Goal: Task Accomplishment & Management: Use online tool/utility

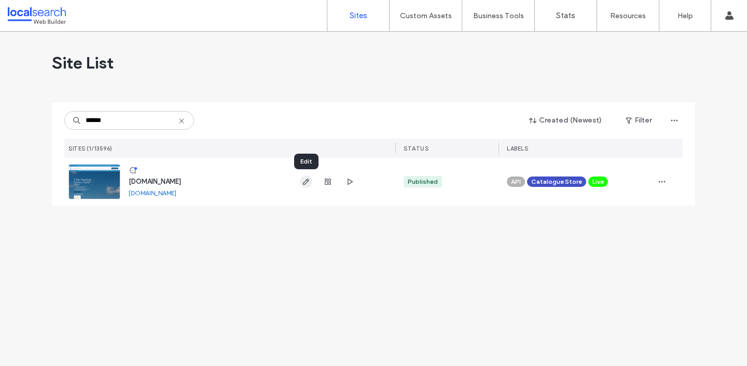
type input "******"
click at [305, 181] on icon "button" at bounding box center [306, 181] width 8 height 8
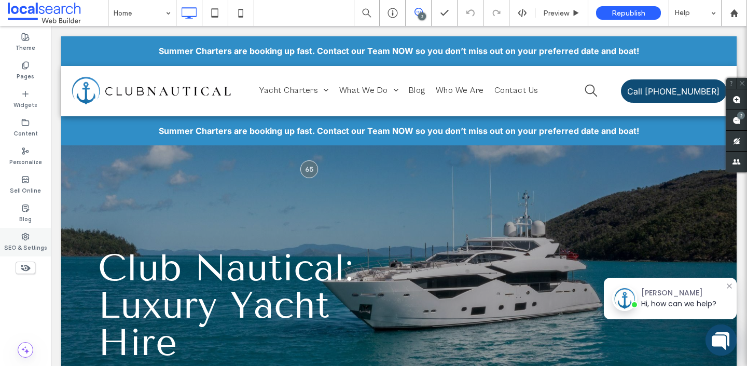
click at [21, 234] on icon at bounding box center [25, 236] width 8 height 8
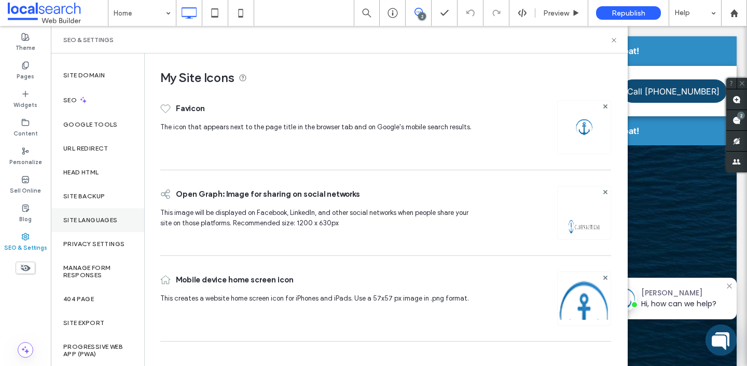
scroll to position [13, 0]
click at [81, 200] on label "Site Backup" at bounding box center [83, 196] width 41 height 7
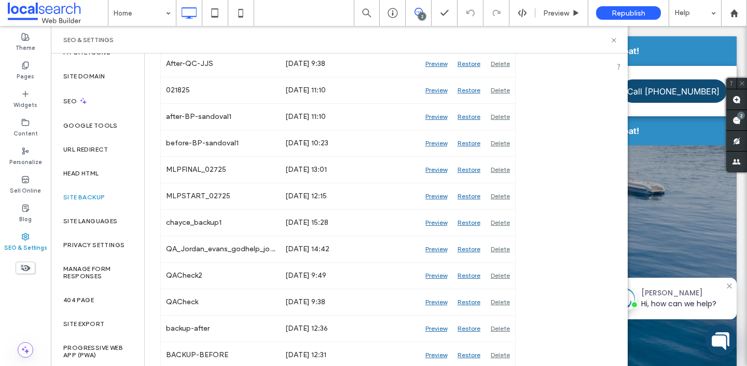
scroll to position [1926, 0]
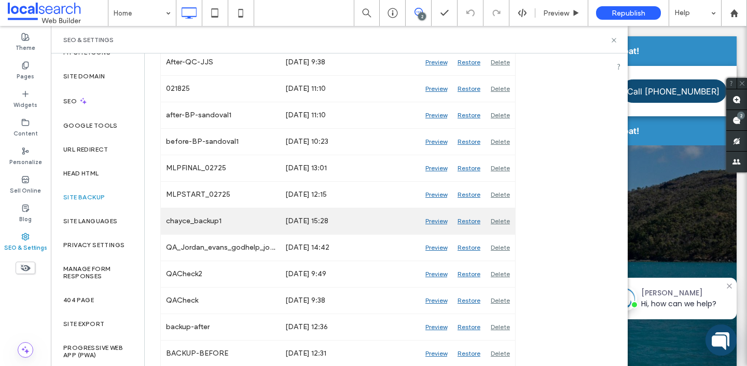
click at [436, 223] on div "Preview" at bounding box center [436, 221] width 32 height 26
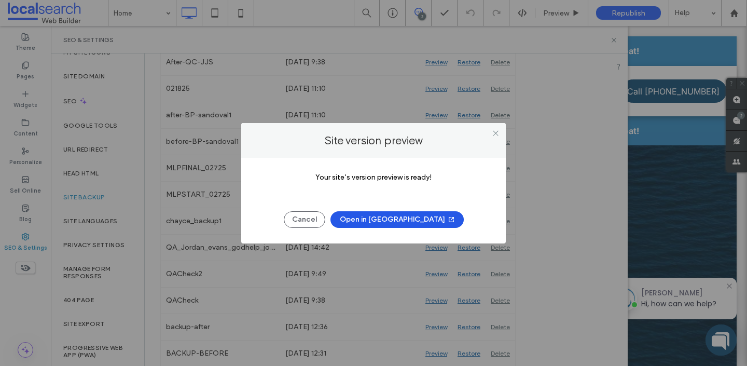
click at [405, 218] on button "Open in [GEOGRAPHIC_DATA]" at bounding box center [396, 219] width 133 height 17
